Goal: Task Accomplishment & Management: Manage account settings

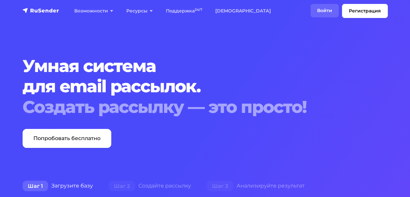
click at [319, 12] on link "Войти" at bounding box center [324, 10] width 28 height 13
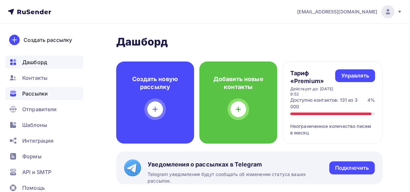
click at [33, 91] on span "Рассылки" at bounding box center [35, 94] width 26 height 8
